Goal: Information Seeking & Learning: Learn about a topic

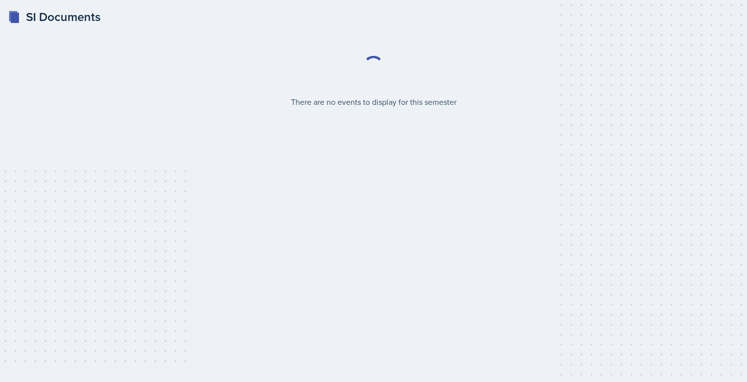
select select "2bed604d-1099-4043-b1bc-2365e8740244"
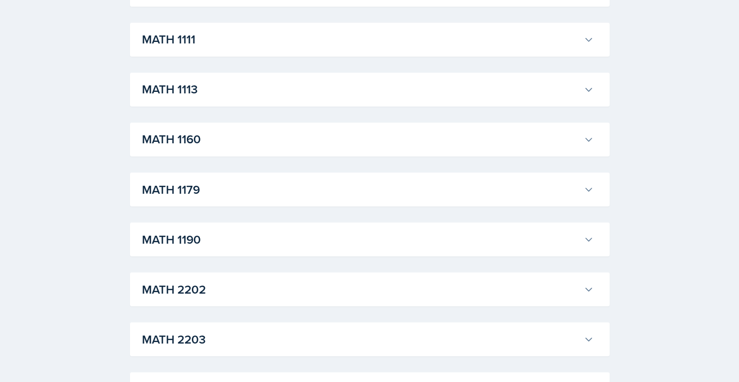
scroll to position [915, 0]
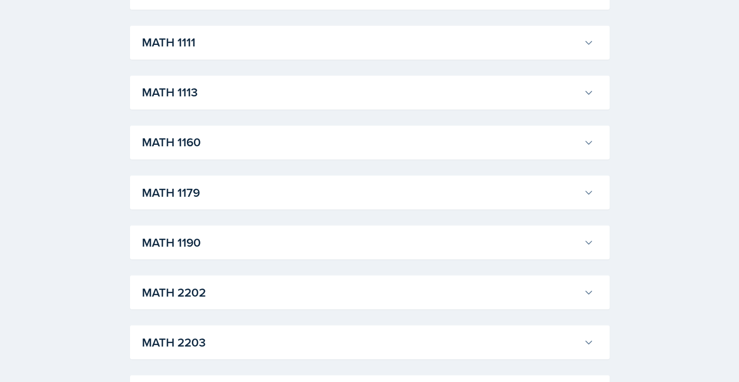
click at [260, 240] on h3 "MATH 1190" at bounding box center [361, 242] width 438 height 18
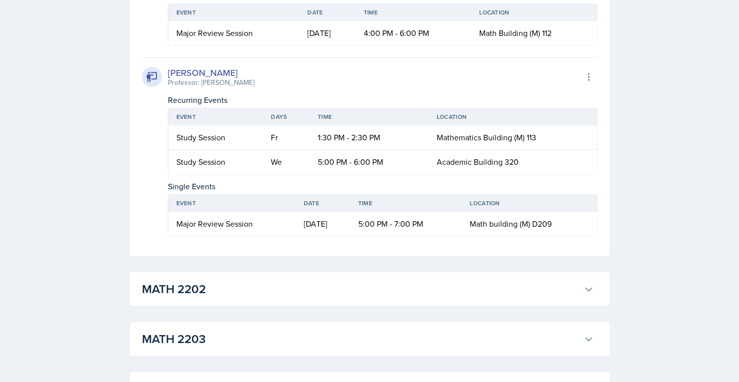
scroll to position [2659, 0]
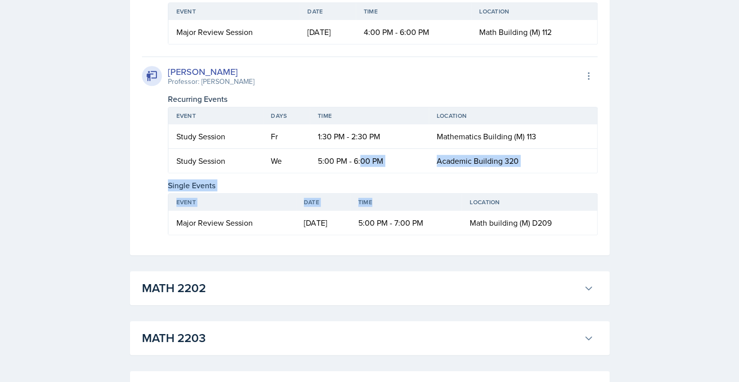
drag, startPoint x: 360, startPoint y: 214, endPoint x: 410, endPoint y: 268, distance: 73.6
click at [410, 235] on div "[PERSON_NAME] Professor: [PERSON_NAME] Export to Google Calendar Recurring Even…" at bounding box center [370, 145] width 456 height 179
click at [410, 211] on th "Time" at bounding box center [405, 202] width 111 height 17
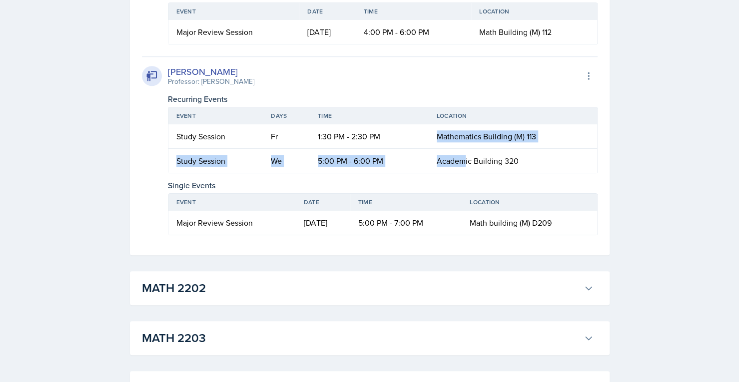
drag, startPoint x: 409, startPoint y: 191, endPoint x: 463, endPoint y: 224, distance: 63.7
click at [463, 173] on table "Event Days Time Location Study Session Fr 1:30 PM - 2:30 PM Mathematics Buildin…" at bounding box center [383, 140] width 430 height 66
click at [463, 166] on span "Academic Building 320" at bounding box center [478, 160] width 82 height 11
